Goal: Information Seeking & Learning: Find specific fact

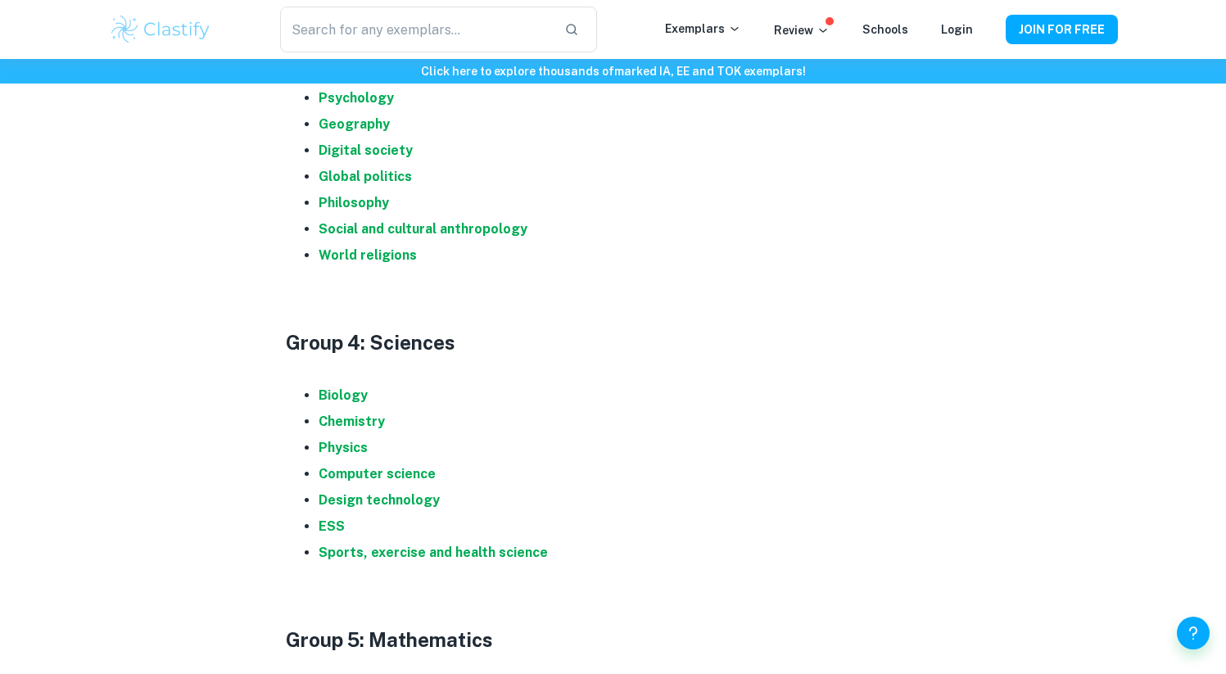
scroll to position [1520, 0]
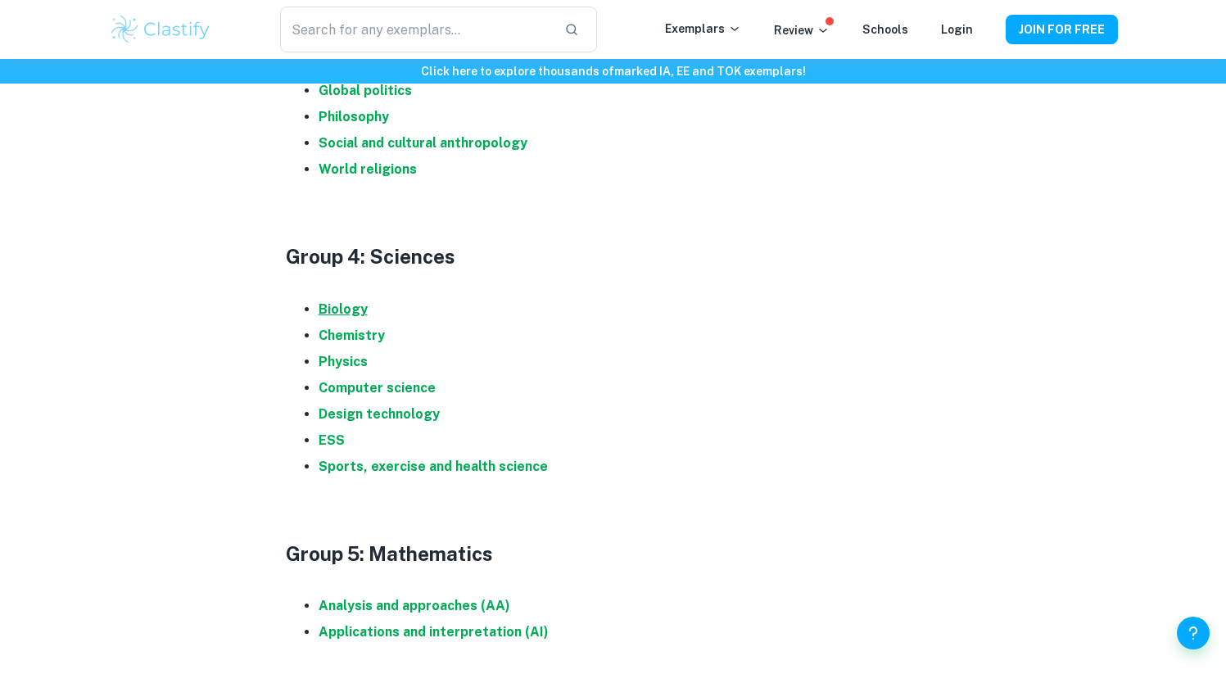
click at [340, 313] on strong "Biology" at bounding box center [342, 309] width 49 height 16
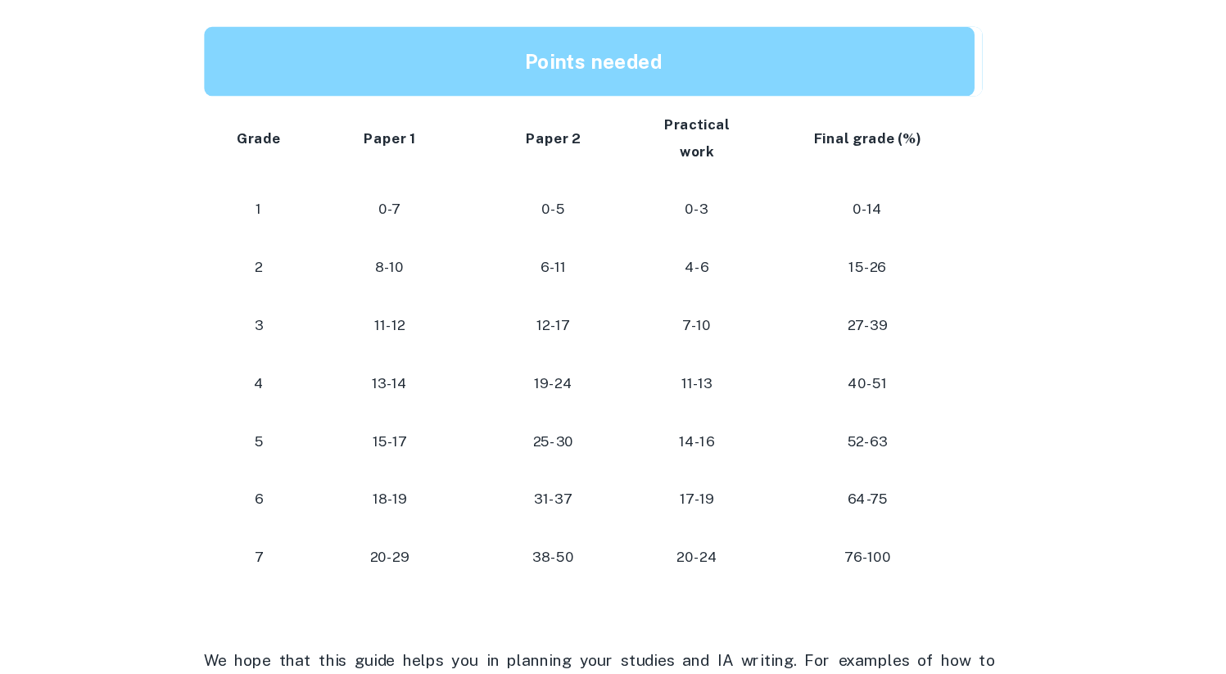
scroll to position [1438, 0]
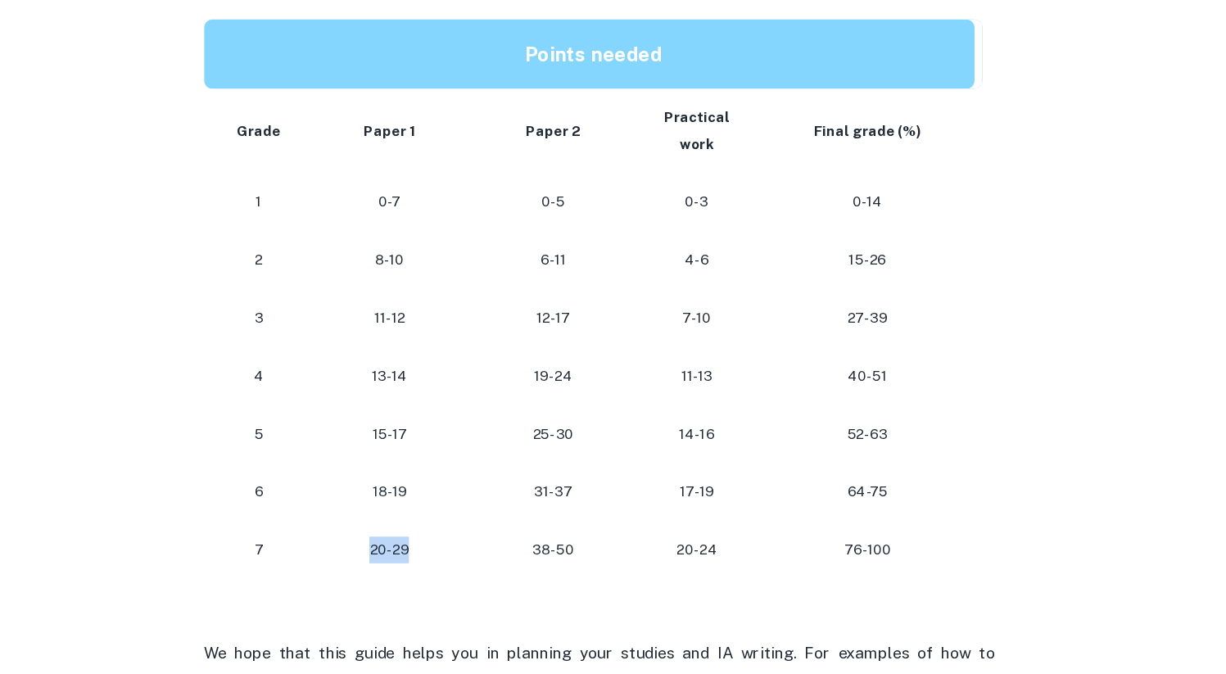
drag, startPoint x: 420, startPoint y: 544, endPoint x: 454, endPoint y: 550, distance: 35.0
click at [454, 560] on p "20-29" at bounding box center [439, 571] width 112 height 22
click at [485, 547] on td "20-29" at bounding box center [439, 571] width 138 height 48
drag, startPoint x: 795, startPoint y: 551, endPoint x: 876, endPoint y: 551, distance: 81.0
click at [876, 560] on p "76-100" at bounding box center [834, 571] width 151 height 22
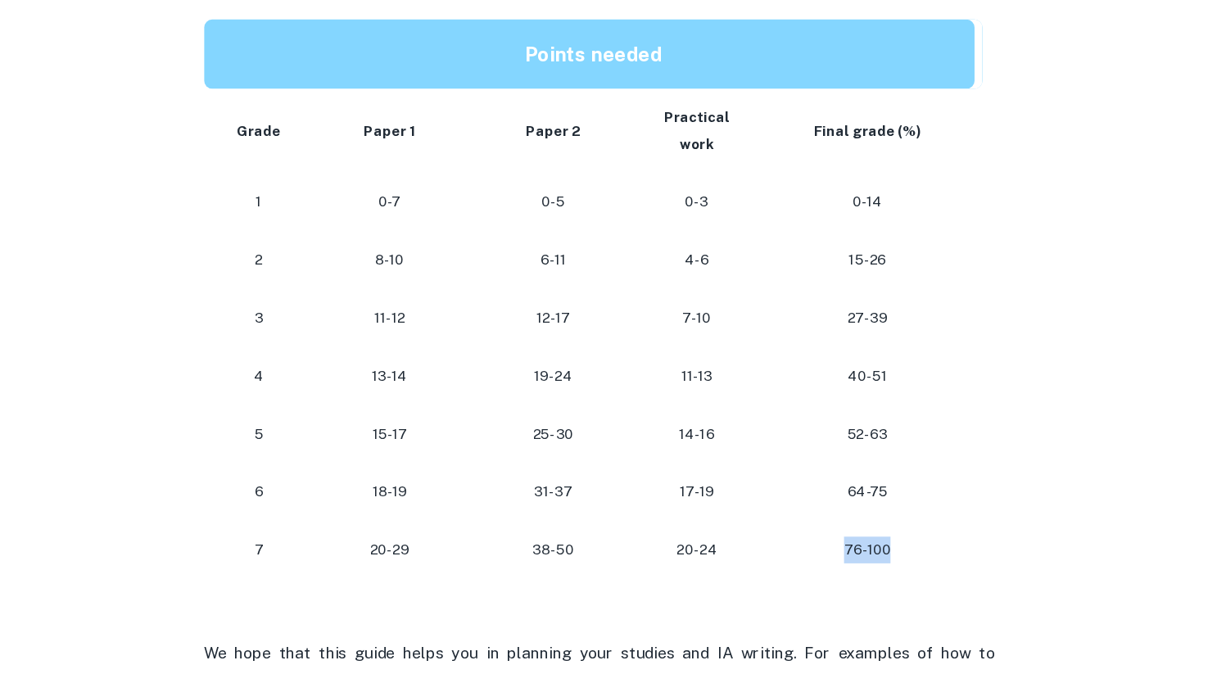
click at [825, 560] on p "76-100" at bounding box center [834, 571] width 151 height 22
drag, startPoint x: 817, startPoint y: 543, endPoint x: 863, endPoint y: 543, distance: 45.8
click at [856, 560] on p "76-100" at bounding box center [834, 571] width 151 height 22
click at [863, 560] on p "76-100" at bounding box center [834, 571] width 151 height 22
drag, startPoint x: 806, startPoint y: 546, endPoint x: 820, endPoint y: 545, distance: 13.1
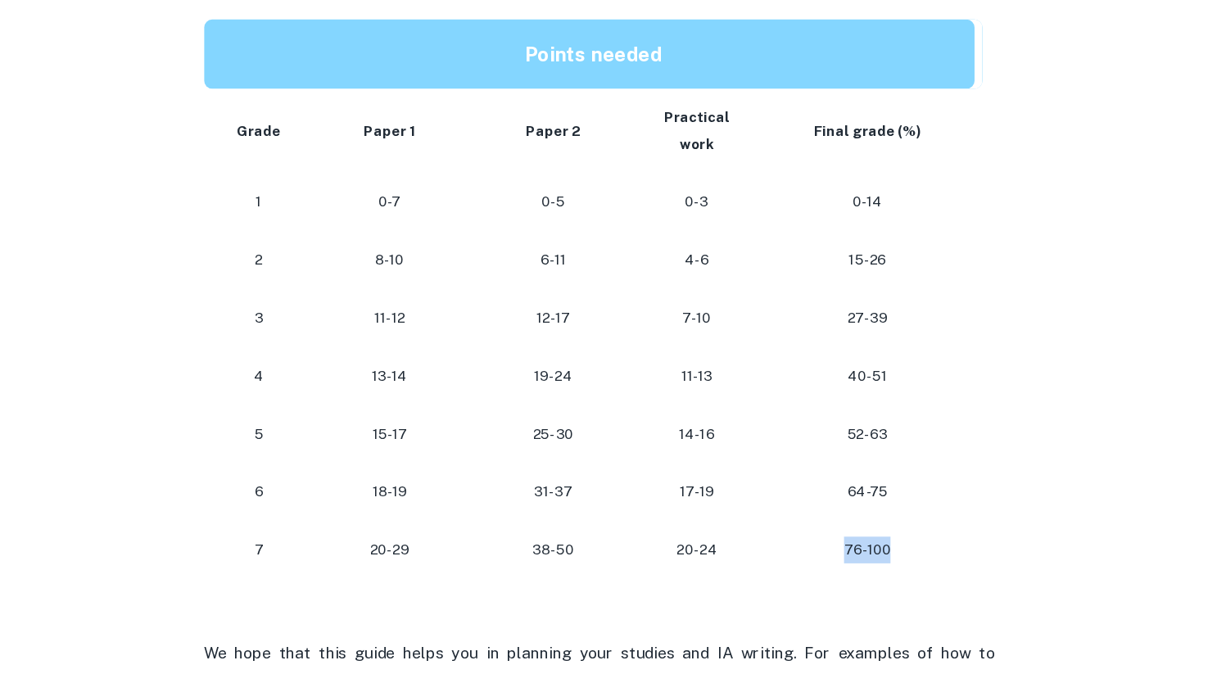
click at [819, 560] on p "76-100" at bounding box center [834, 571] width 151 height 22
click at [820, 560] on p "76-100" at bounding box center [834, 571] width 151 height 22
drag, startPoint x: 820, startPoint y: 545, endPoint x: 847, endPoint y: 545, distance: 27.8
click at [838, 560] on p "76-100" at bounding box center [834, 571] width 151 height 22
click at [852, 560] on p "76-100" at bounding box center [834, 571] width 151 height 22
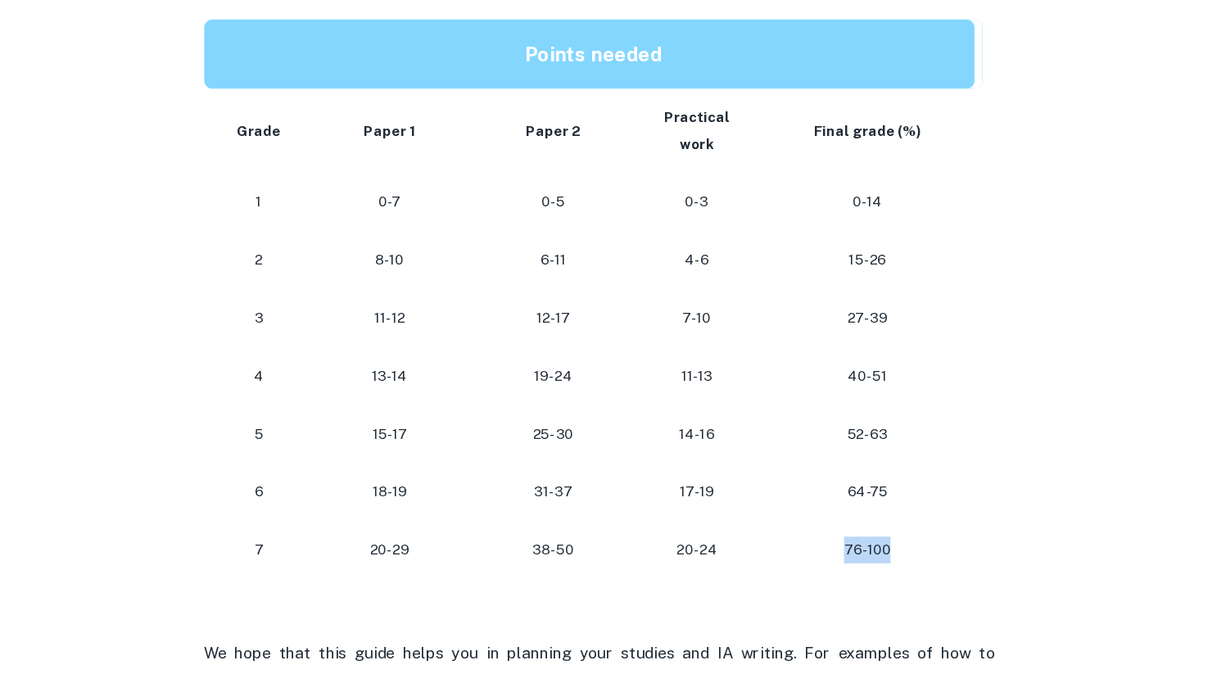
drag, startPoint x: 852, startPoint y: 545, endPoint x: 811, endPoint y: 558, distance: 43.0
click at [811, 560] on p "76-100" at bounding box center [834, 571] width 151 height 22
drag, startPoint x: 591, startPoint y: 550, endPoint x: 574, endPoint y: 550, distance: 17.2
click at [568, 560] on p "38-50" at bounding box center [575, 571] width 106 height 22
click at [576, 560] on p "38-50" at bounding box center [575, 571] width 106 height 22
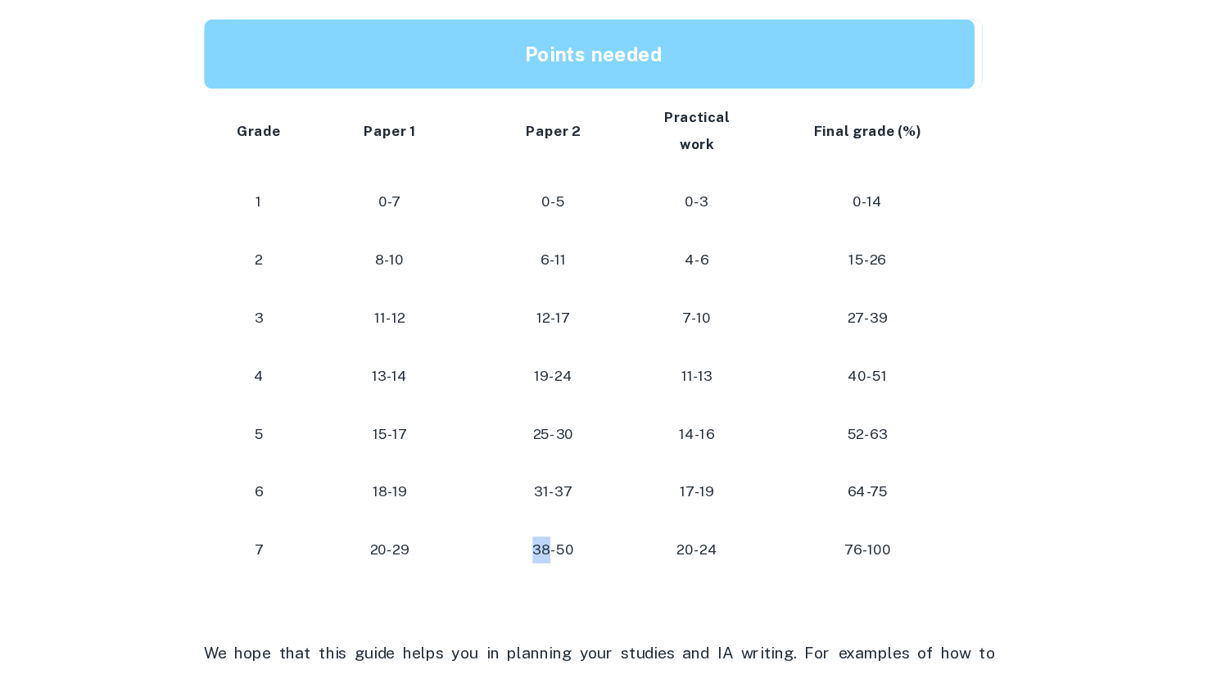
drag, startPoint x: 572, startPoint y: 551, endPoint x: 560, endPoint y: 551, distance: 12.3
click at [559, 560] on p "38-50" at bounding box center [575, 571] width 106 height 22
click at [560, 560] on p "38-50" at bounding box center [575, 571] width 106 height 22
drag, startPoint x: 560, startPoint y: 551, endPoint x: 584, endPoint y: 551, distance: 23.7
click at [584, 560] on p "38-50" at bounding box center [575, 571] width 106 height 22
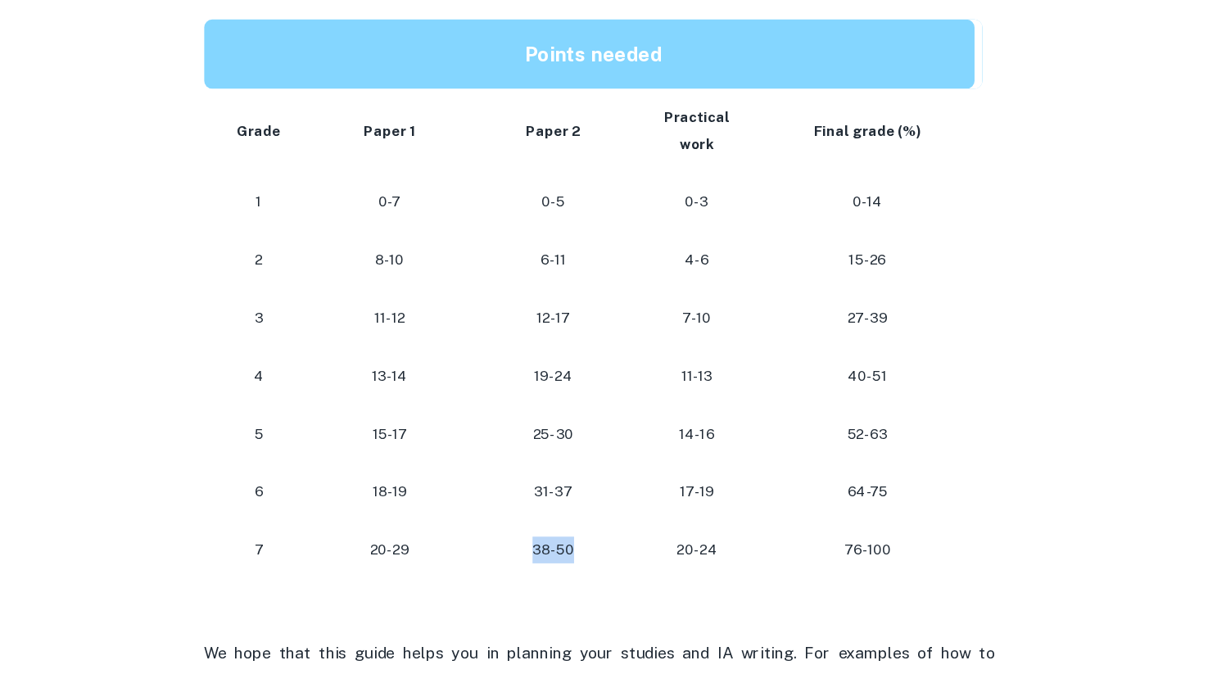
click at [584, 560] on p "38-50" at bounding box center [575, 571] width 106 height 22
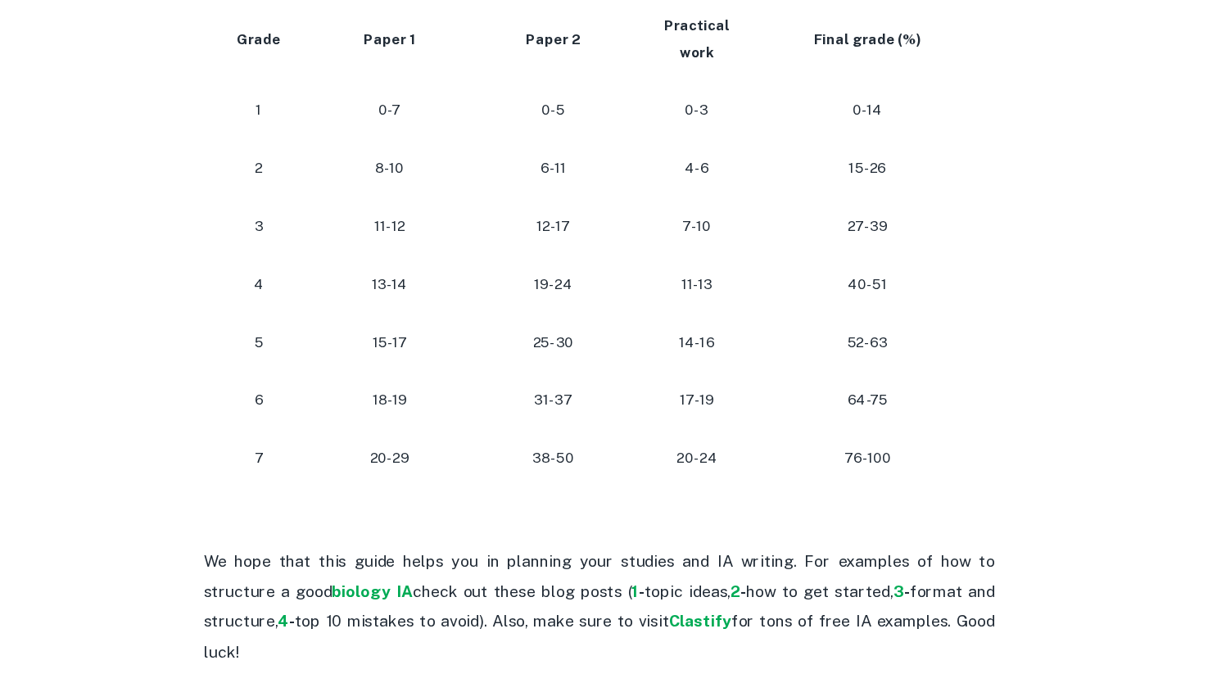
scroll to position [1523, 0]
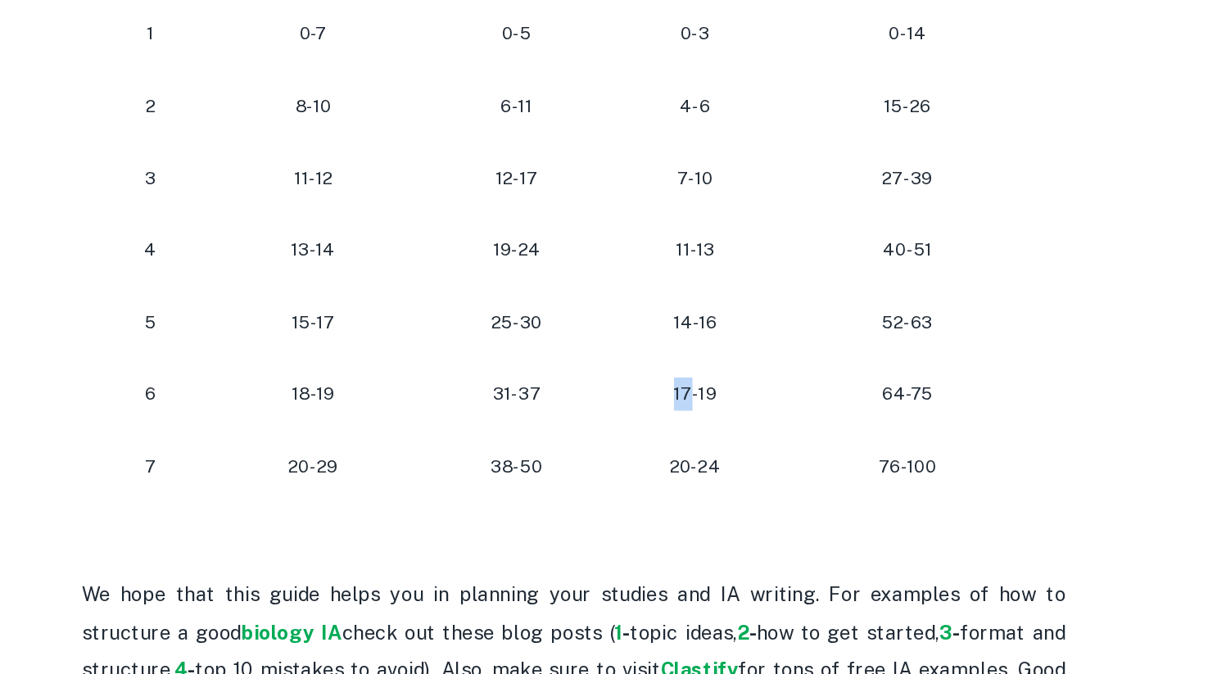
drag, startPoint x: 677, startPoint y: 424, endPoint x: 695, endPoint y: 424, distance: 18.0
click at [692, 427] on p "17-19" at bounding box center [693, 438] width 79 height 22
click at [714, 427] on p "17-19" at bounding box center [693, 438] width 79 height 22
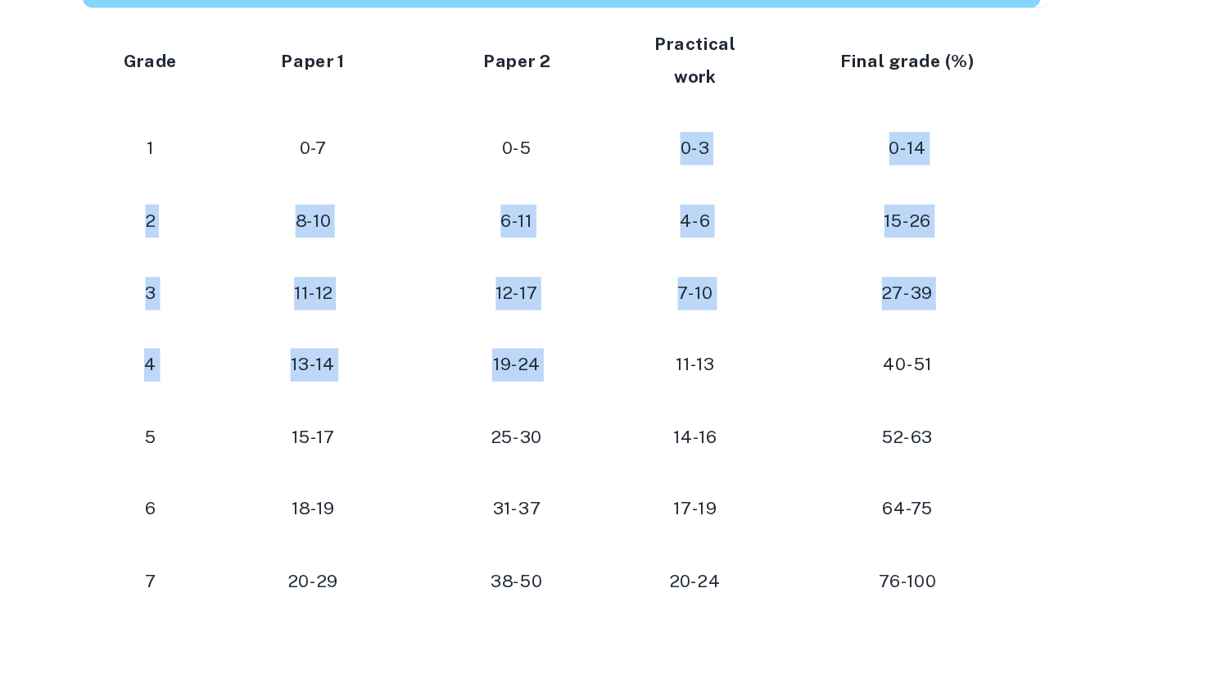
drag, startPoint x: 682, startPoint y: 175, endPoint x: 676, endPoint y: 314, distance: 139.3
click at [676, 314] on tbody "Grade Paper 1 Paper 2 Practical work Final grade (%) 1 0-7 0-5 0-3 0-14 2 8-10 …" at bounding box center [608, 307] width 645 height 405
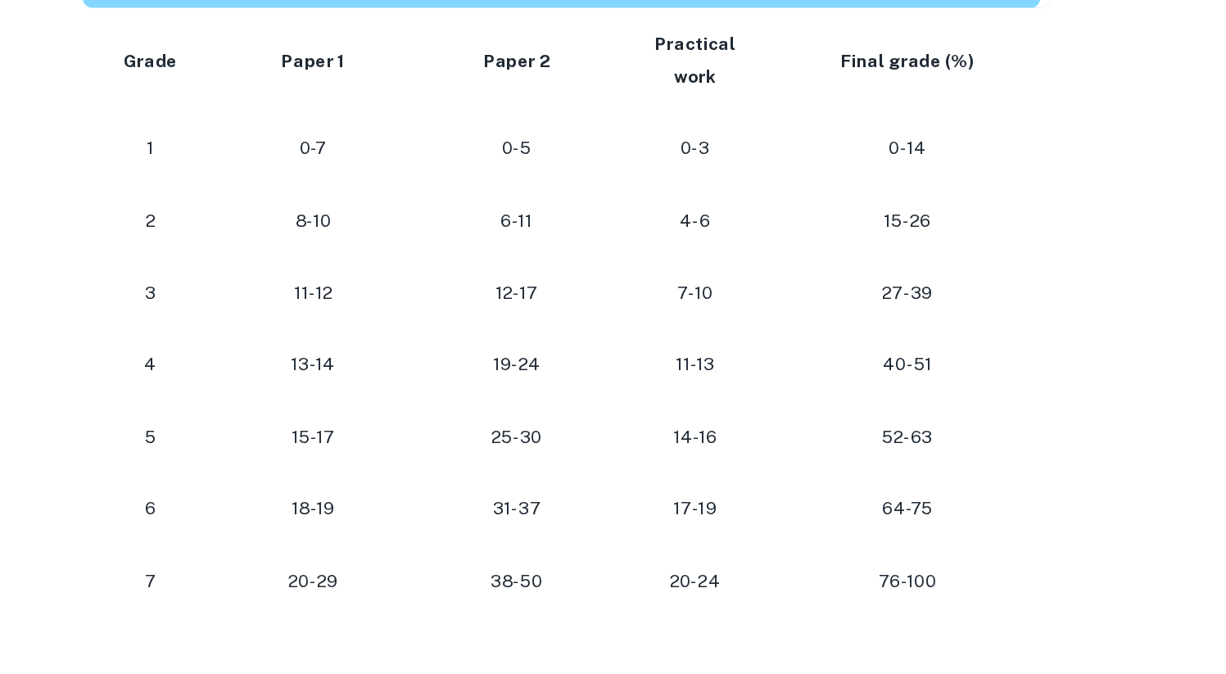
click at [716, 332] on p "11-13" at bounding box center [693, 343] width 79 height 22
drag, startPoint x: 720, startPoint y: 403, endPoint x: 677, endPoint y: 404, distance: 42.6
click at [677, 414] on td "17-19" at bounding box center [693, 438] width 105 height 48
drag, startPoint x: 672, startPoint y: 413, endPoint x: 711, endPoint y: 413, distance: 39.3
click at [678, 427] on p "17-19" at bounding box center [693, 438] width 79 height 22
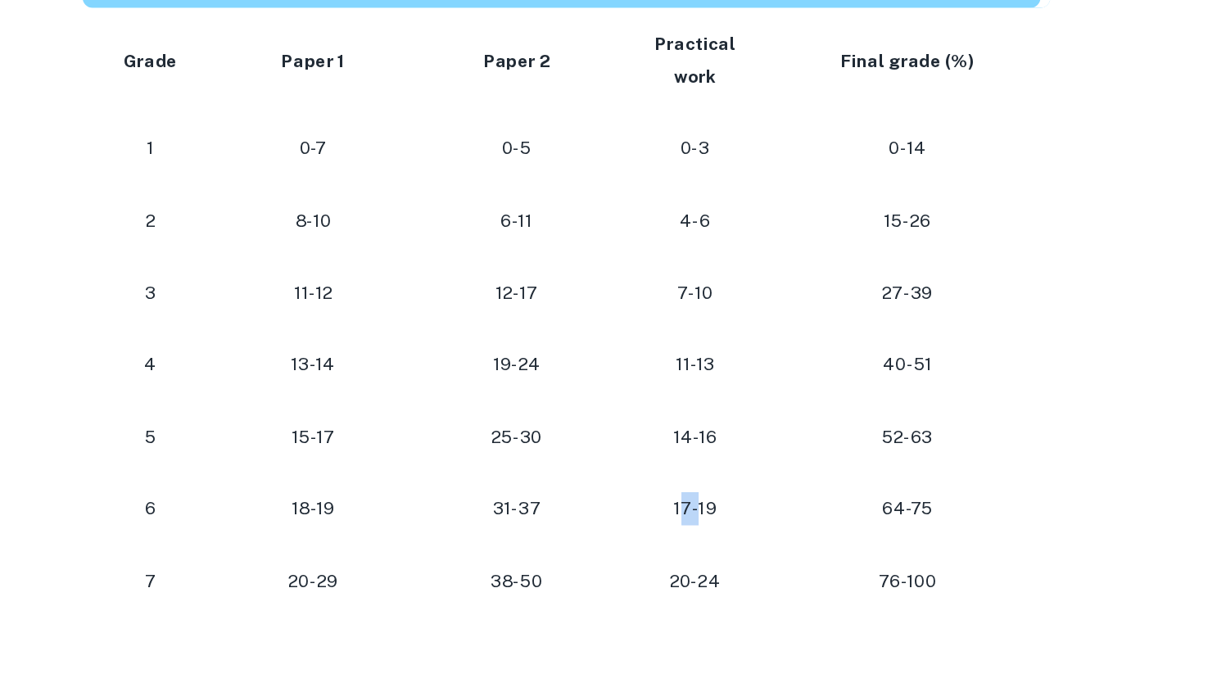
drag, startPoint x: 697, startPoint y: 418, endPoint x: 687, endPoint y: 418, distance: 9.8
click at [687, 427] on p "17-19" at bounding box center [693, 438] width 79 height 22
click at [707, 427] on p "17-19" at bounding box center [693, 438] width 79 height 22
drag, startPoint x: 707, startPoint y: 418, endPoint x: 687, endPoint y: 418, distance: 19.6
click at [687, 427] on p "17-19" at bounding box center [693, 438] width 79 height 22
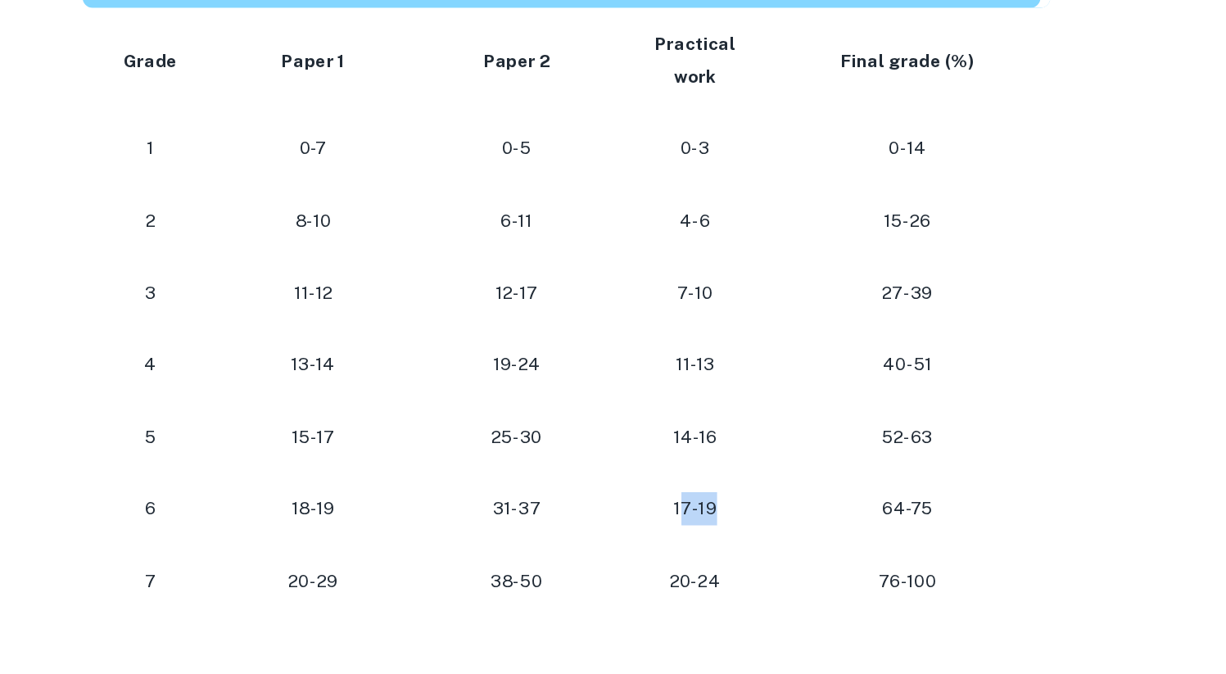
click at [687, 427] on p "17-19" at bounding box center [693, 438] width 79 height 22
drag, startPoint x: 683, startPoint y: 418, endPoint x: 749, endPoint y: 418, distance: 66.3
click at [749, 418] on tr "[PHONE_NUMBER] [PHONE_NUMBER]" at bounding box center [608, 438] width 645 height 48
click at [749, 418] on td "64-75" at bounding box center [838, 438] width 184 height 48
drag, startPoint x: 749, startPoint y: 418, endPoint x: 671, endPoint y: 418, distance: 78.6
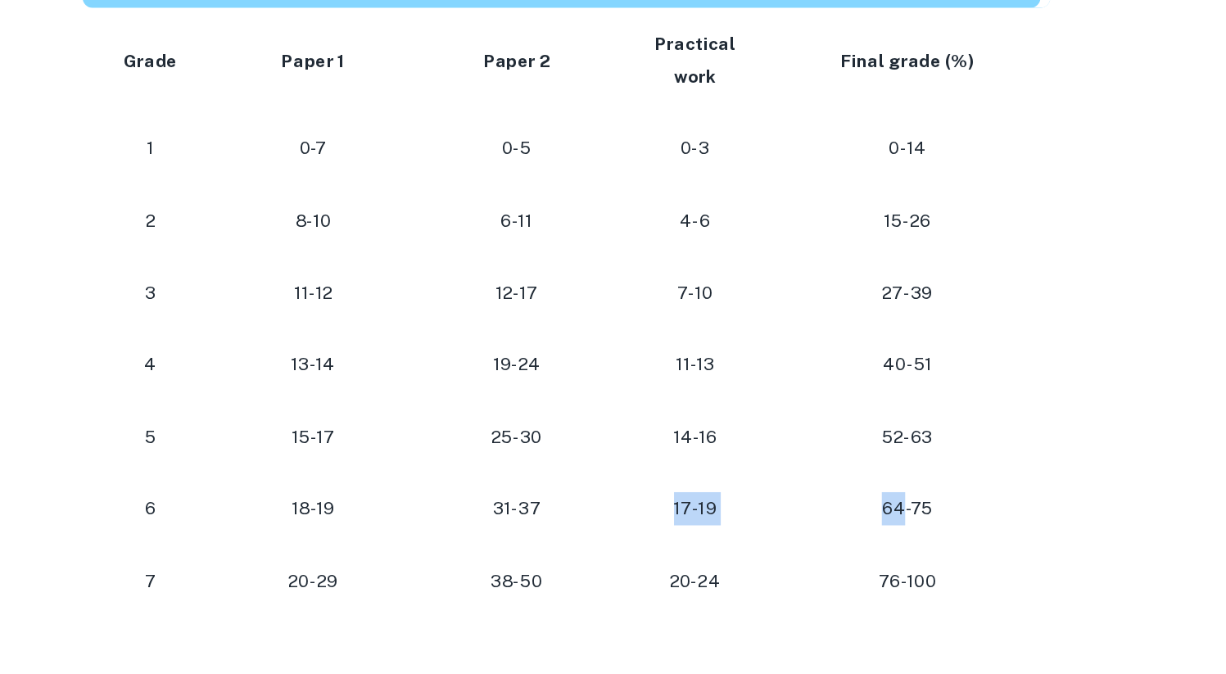
click at [671, 418] on tr "[PHONE_NUMBER] [PHONE_NUMBER]" at bounding box center [608, 438] width 645 height 48
click at [671, 427] on p "17-19" at bounding box center [693, 438] width 79 height 22
drag, startPoint x: 885, startPoint y: 415, endPoint x: 672, endPoint y: 408, distance: 213.0
click at [672, 414] on tr "[PHONE_NUMBER] [PHONE_NUMBER]" at bounding box center [608, 438] width 645 height 48
click at [661, 386] on div at bounding box center [661, 386] width 0 height 0
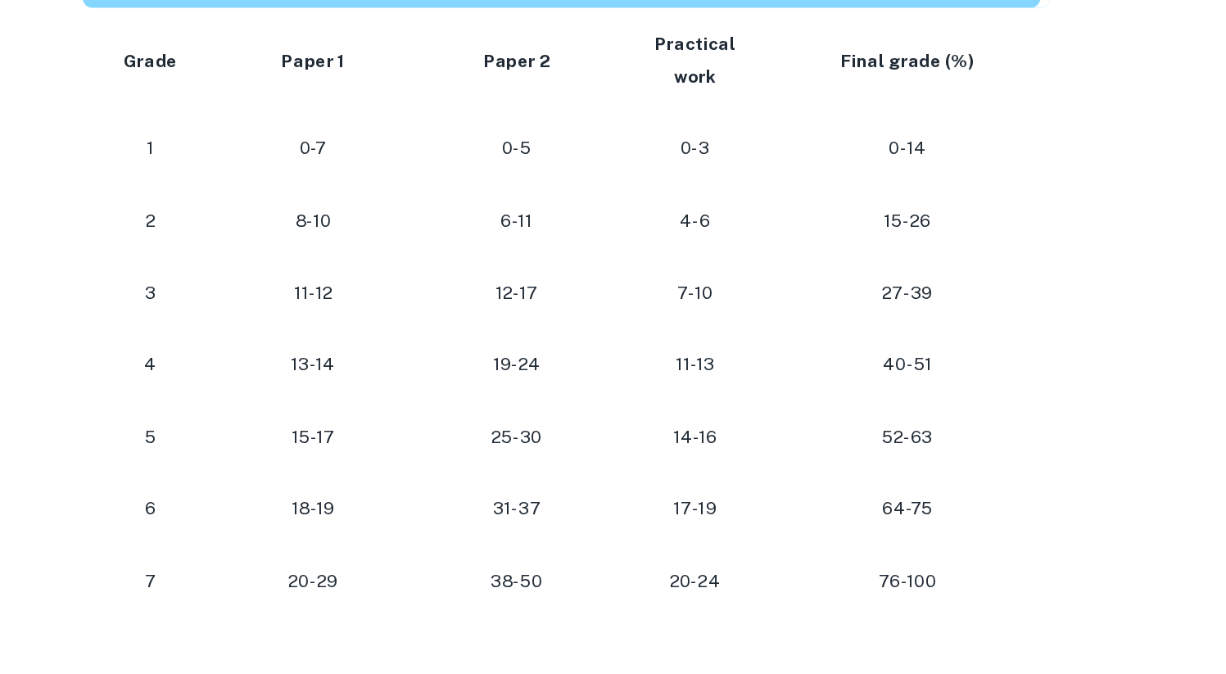
click at [674, 427] on p "17-19" at bounding box center [693, 438] width 79 height 22
drag, startPoint x: 679, startPoint y: 413, endPoint x: 717, endPoint y: 413, distance: 38.5
click at [717, 427] on p "17-19" at bounding box center [693, 438] width 79 height 22
